Goal: Find specific page/section: Find specific page/section

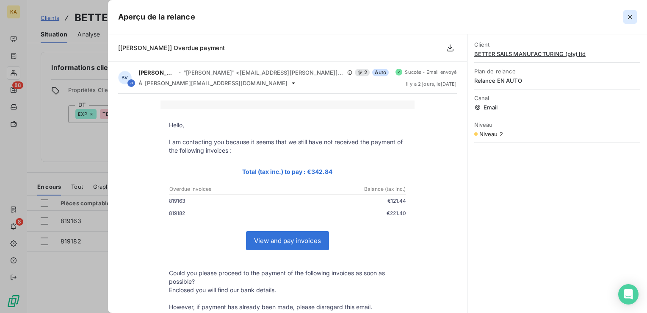
click at [634, 15] on icon "button" at bounding box center [630, 17] width 8 height 8
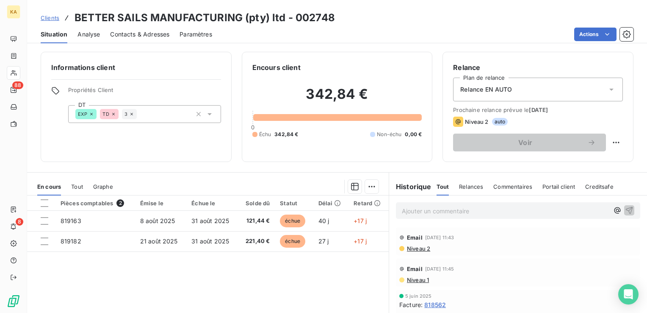
click at [46, 19] on span "Clients" at bounding box center [50, 17] width 19 height 7
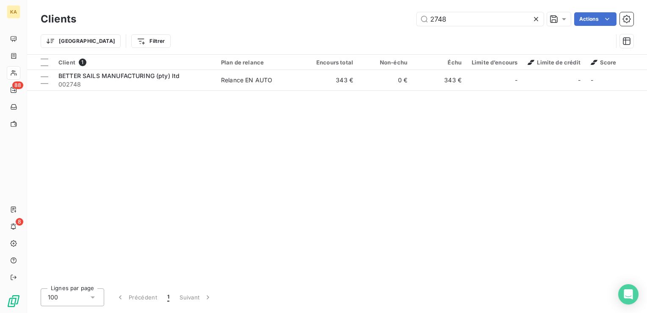
drag, startPoint x: 449, startPoint y: 19, endPoint x: 388, endPoint y: 29, distance: 62.6
click at [388, 29] on div "Clients 2748 Actions Trier Filtrer" at bounding box center [337, 32] width 593 height 44
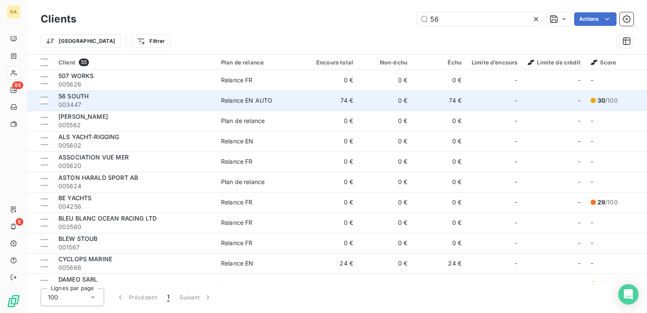
type input "56"
click at [75, 98] on span "56 SOUTH" at bounding box center [73, 95] width 30 height 7
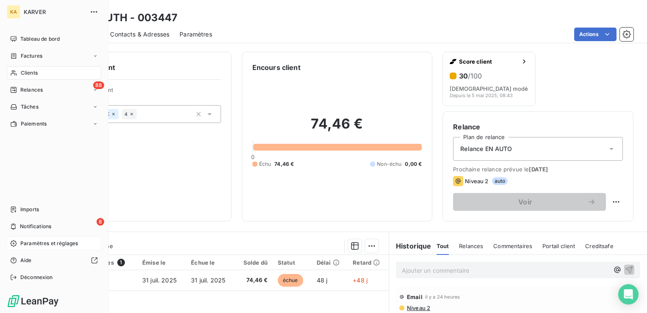
click at [39, 244] on span "Paramètres et réglages" at bounding box center [49, 243] width 58 height 8
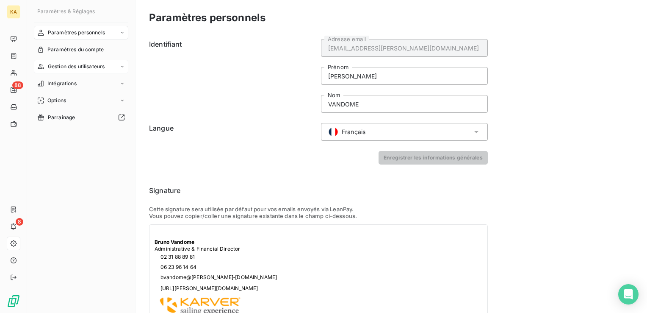
click at [123, 67] on icon at bounding box center [122, 66] width 5 height 5
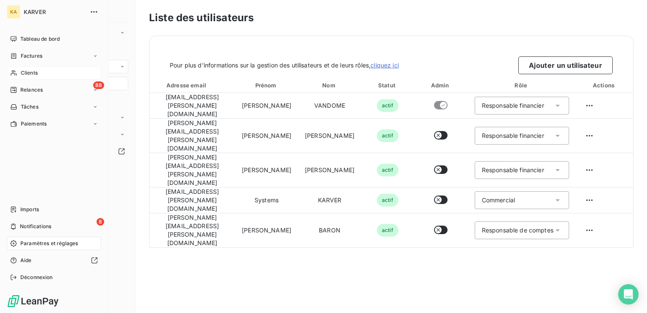
click at [24, 71] on span "Clients" at bounding box center [29, 73] width 17 height 8
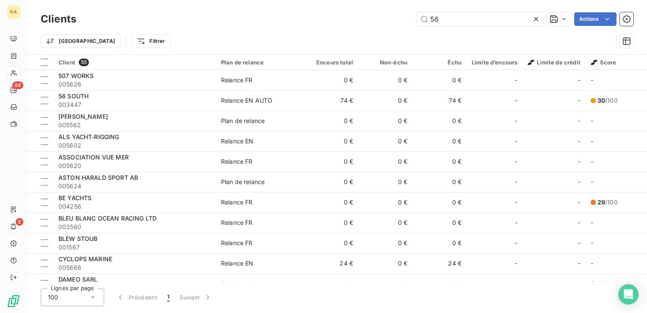
drag, startPoint x: 450, startPoint y: 18, endPoint x: 400, endPoint y: 22, distance: 50.1
click at [401, 23] on div "56 Actions" at bounding box center [359, 19] width 547 height 14
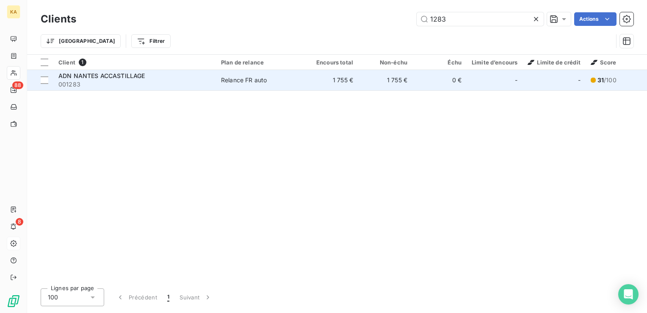
type input "1283"
click at [120, 74] on span "ADN NANTES ACCASTILLAGE" at bounding box center [101, 75] width 86 height 7
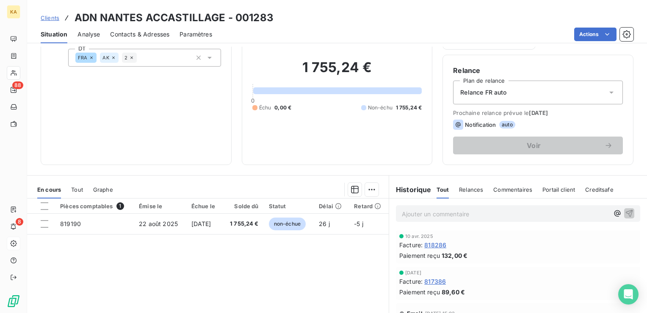
scroll to position [42, 0]
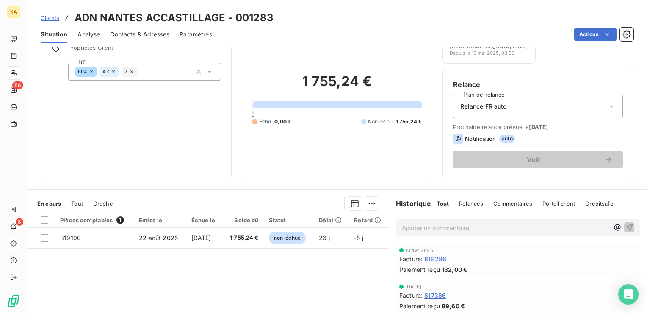
click at [46, 16] on span "Clients" at bounding box center [50, 17] width 19 height 7
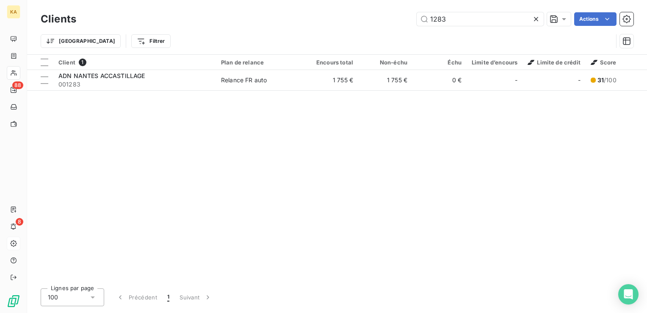
drag, startPoint x: 452, startPoint y: 21, endPoint x: 403, endPoint y: 3, distance: 52.1
click at [403, 9] on div "Clients 1283 Actions Trier Filtrer" at bounding box center [337, 27] width 620 height 54
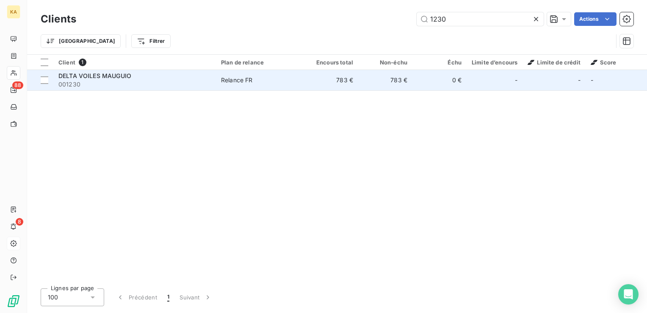
type input "1230"
click at [112, 72] on span "DELTA VOILES MAUGUIO" at bounding box center [94, 75] width 73 height 7
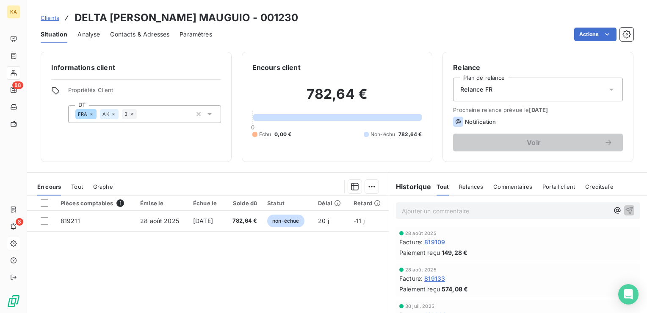
click at [607, 88] on icon at bounding box center [611, 89] width 8 height 8
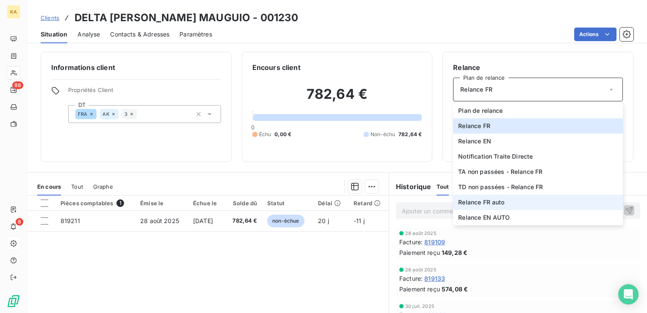
click at [491, 199] on span "Relance FR auto" at bounding box center [481, 202] width 46 height 8
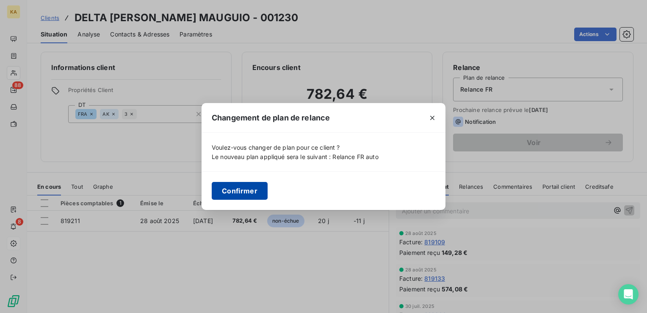
click at [247, 189] on button "Confirmer" at bounding box center [240, 191] width 56 height 18
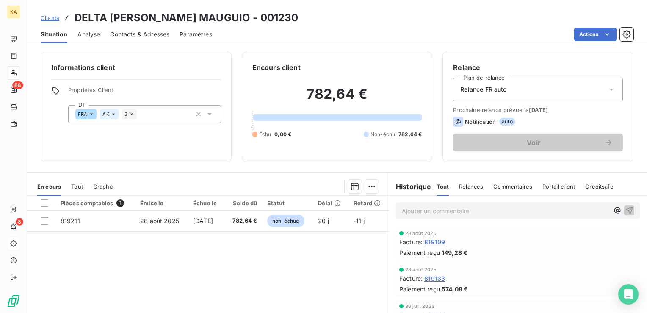
click at [44, 36] on span "Situation" at bounding box center [54, 34] width 27 height 8
click at [56, 16] on span "Clients" at bounding box center [50, 17] width 19 height 7
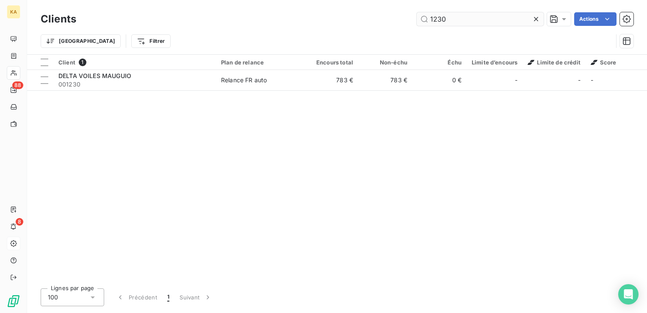
click at [461, 22] on input "1230" at bounding box center [480, 19] width 127 height 14
drag, startPoint x: 457, startPoint y: 18, endPoint x: 368, endPoint y: 16, distance: 89.4
click at [367, 20] on div "1230 Actions" at bounding box center [359, 19] width 547 height 14
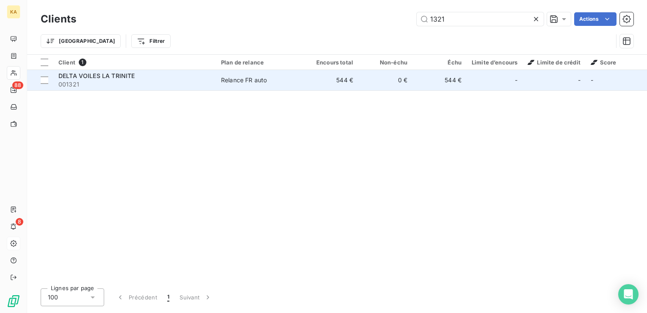
type input "1321"
click at [87, 80] on span "001321" at bounding box center [134, 84] width 152 height 8
